Goal: Transaction & Acquisition: Purchase product/service

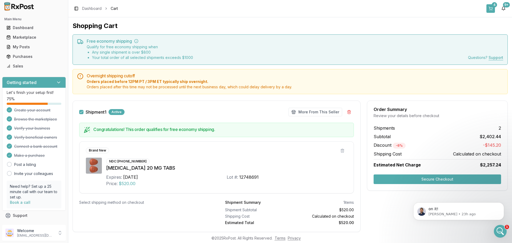
click at [493, 9] on button "4" at bounding box center [491, 8] width 9 height 9
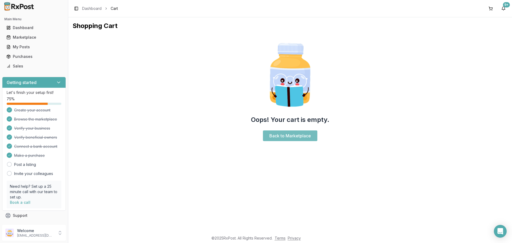
click at [288, 136] on link "Back to Marketplace" at bounding box center [290, 136] width 54 height 11
click at [284, 133] on link "Back to Marketplace" at bounding box center [290, 136] width 54 height 11
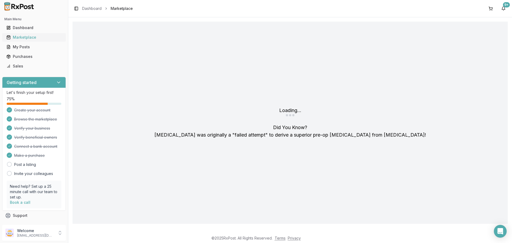
click at [22, 37] on div "Marketplace" at bounding box center [33, 37] width 55 height 5
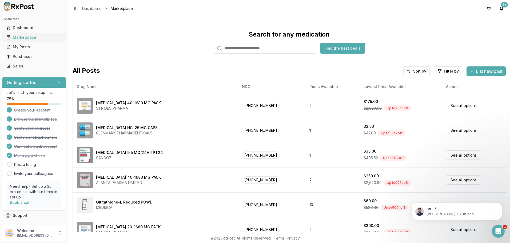
click at [22, 36] on div "Marketplace" at bounding box center [33, 37] width 55 height 5
click at [274, 50] on input "search" at bounding box center [265, 48] width 102 height 11
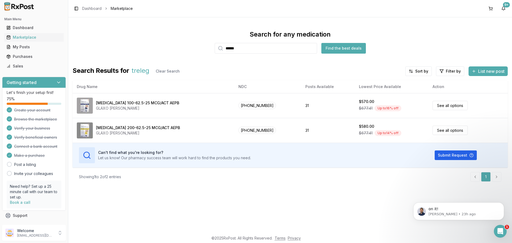
type input "******"
click at [248, 62] on div "Search for any medication ****** Find the best deals Search Results for treleg …" at bounding box center [291, 108] width 436 height 156
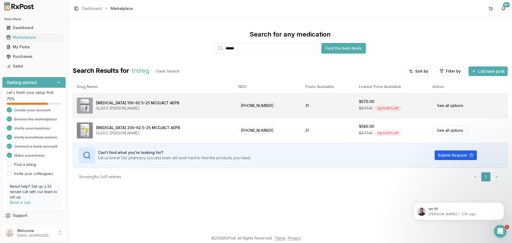
click at [111, 105] on div "[MEDICAL_DATA] 100-62.5-25 MCG/ACT AEPB" at bounding box center [137, 102] width 83 height 5
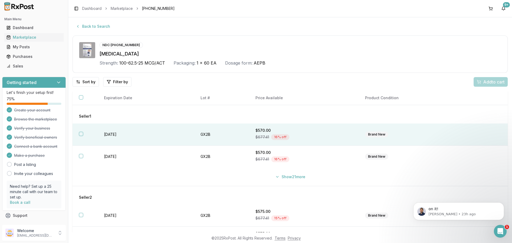
click at [82, 133] on button "button" at bounding box center [81, 134] width 4 height 4
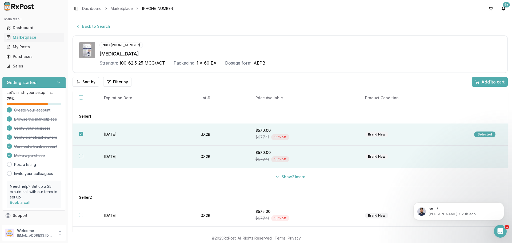
click at [80, 155] on button "button" at bounding box center [81, 156] width 4 height 4
click at [481, 82] on span "Add 2 to cart" at bounding box center [493, 82] width 24 height 6
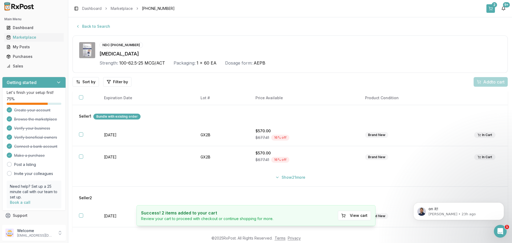
click at [494, 7] on div "2" at bounding box center [494, 4] width 5 height 5
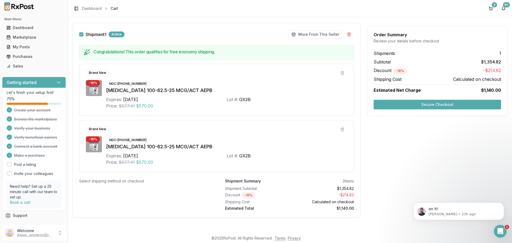
scroll to position [78, 0]
click at [407, 102] on button "Secure Checkout" at bounding box center [438, 105] width 128 height 10
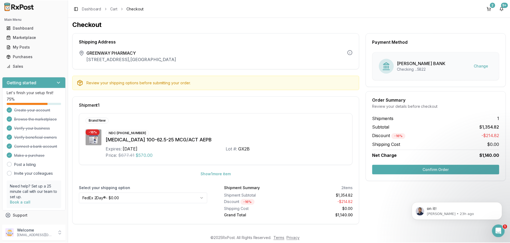
scroll to position [2, 0]
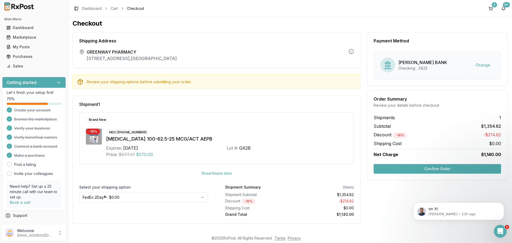
click at [423, 169] on button "Confirm Order" at bounding box center [438, 169] width 128 height 10
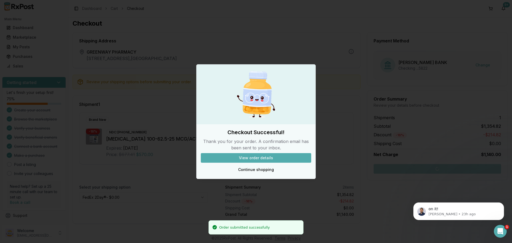
click at [250, 156] on button "View order details" at bounding box center [256, 158] width 111 height 10
